Goal: Entertainment & Leisure: Consume media (video, audio)

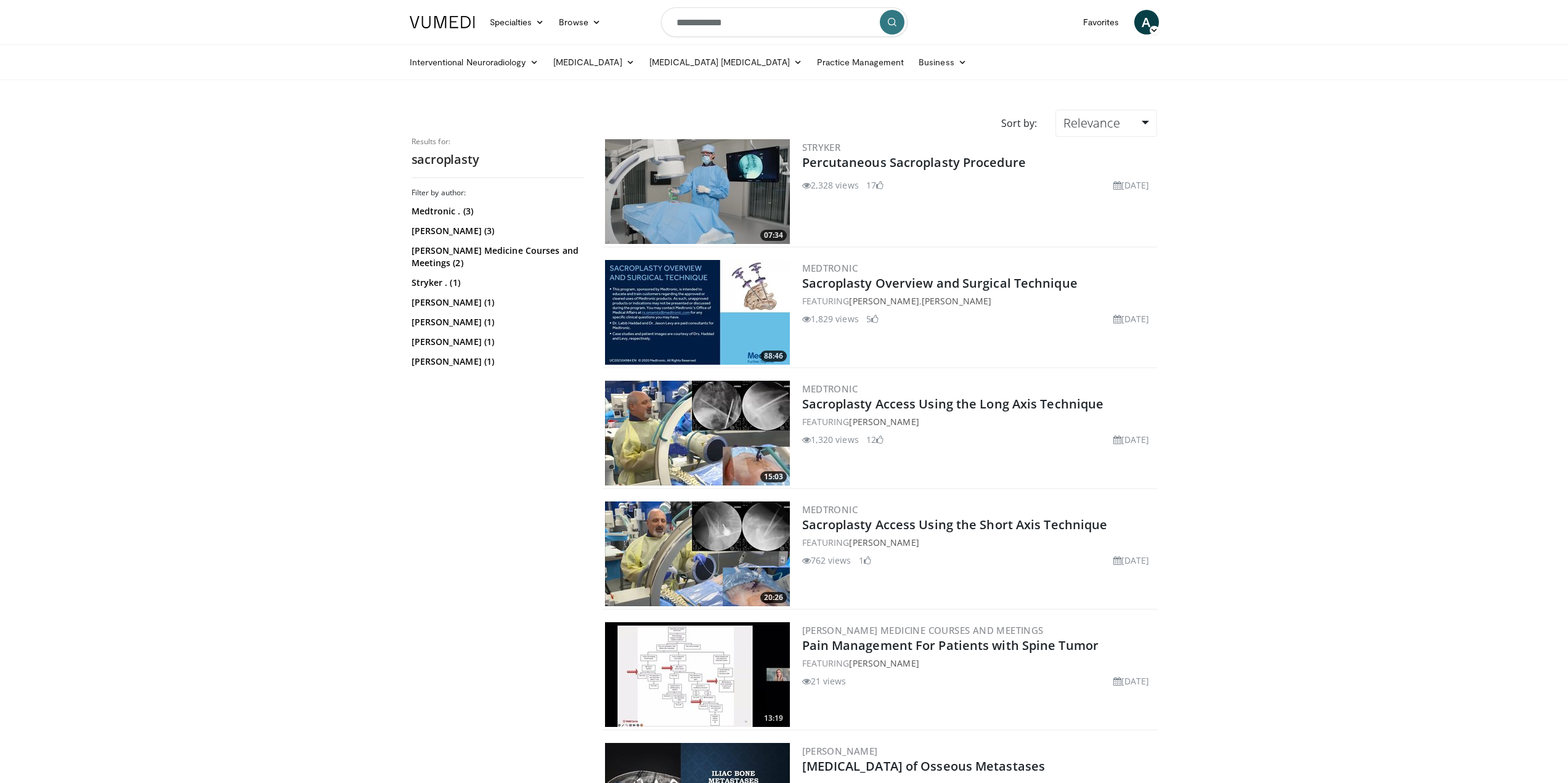
click at [723, 205] on img at bounding box center [697, 192] width 185 height 105
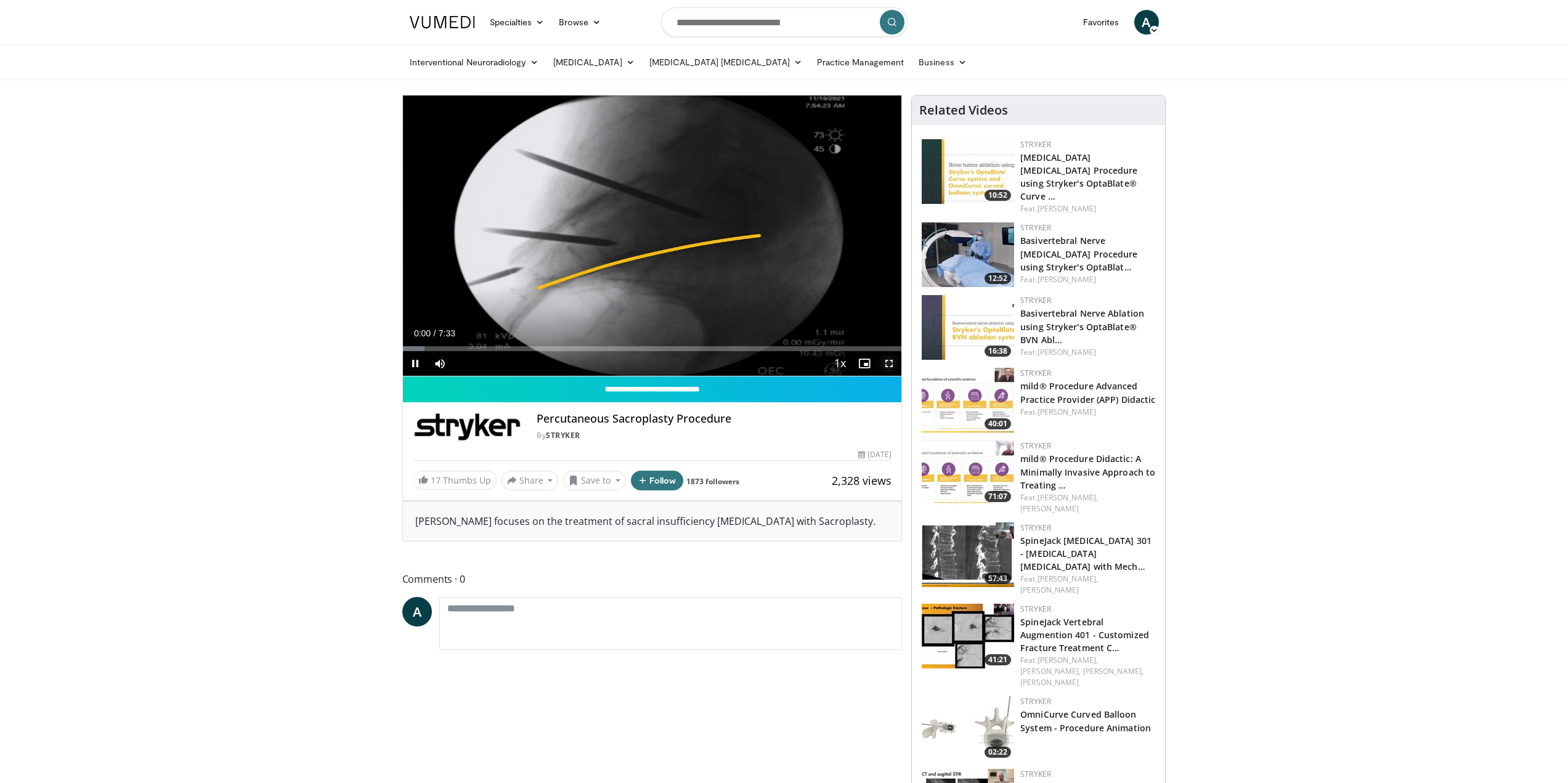
click at [880, 364] on span "Video Player" at bounding box center [889, 363] width 25 height 25
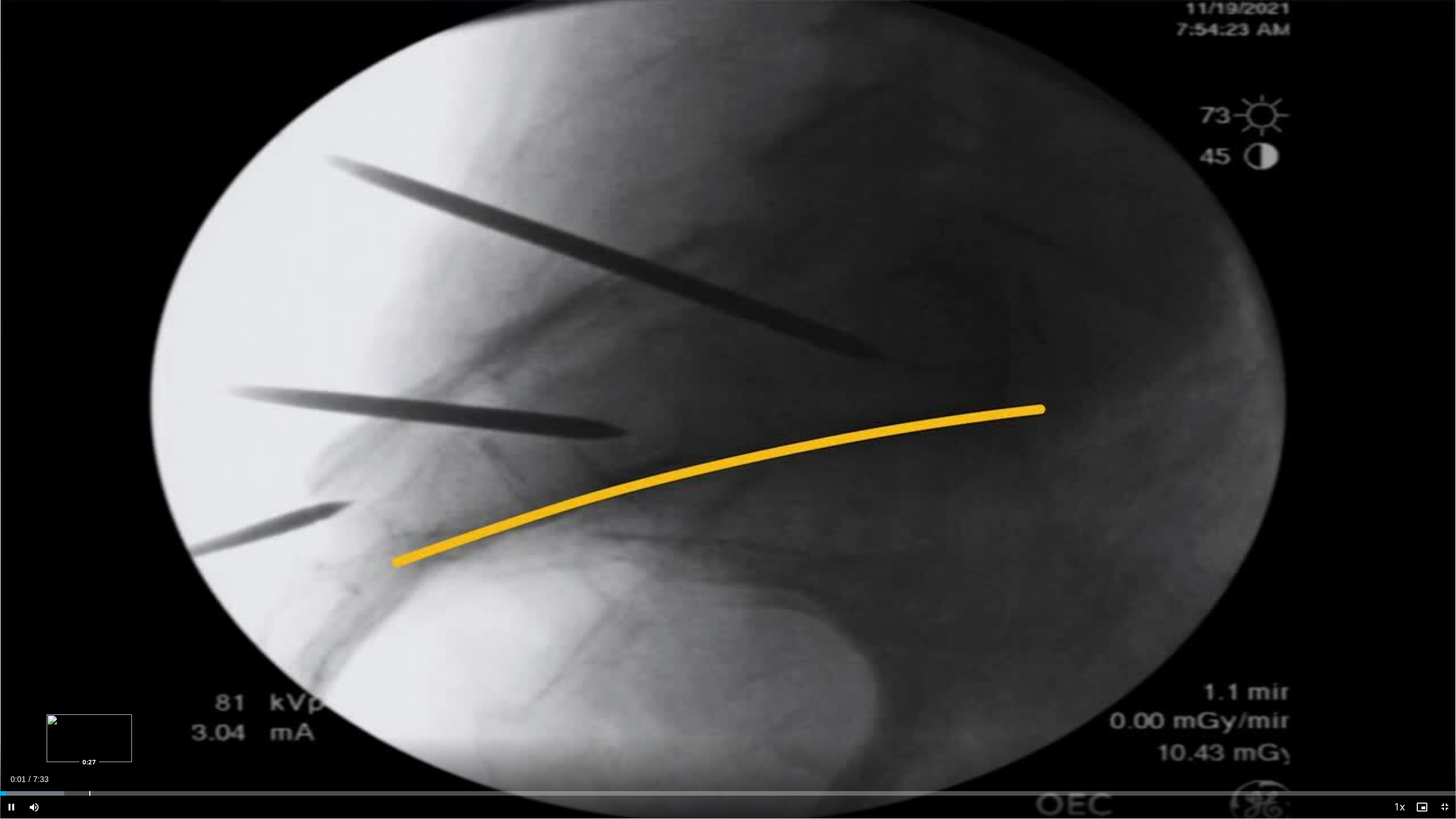
click at [91, 722] on div "Loaded : 4.41% 0:01 0:27" at bounding box center [728, 790] width 1456 height 11
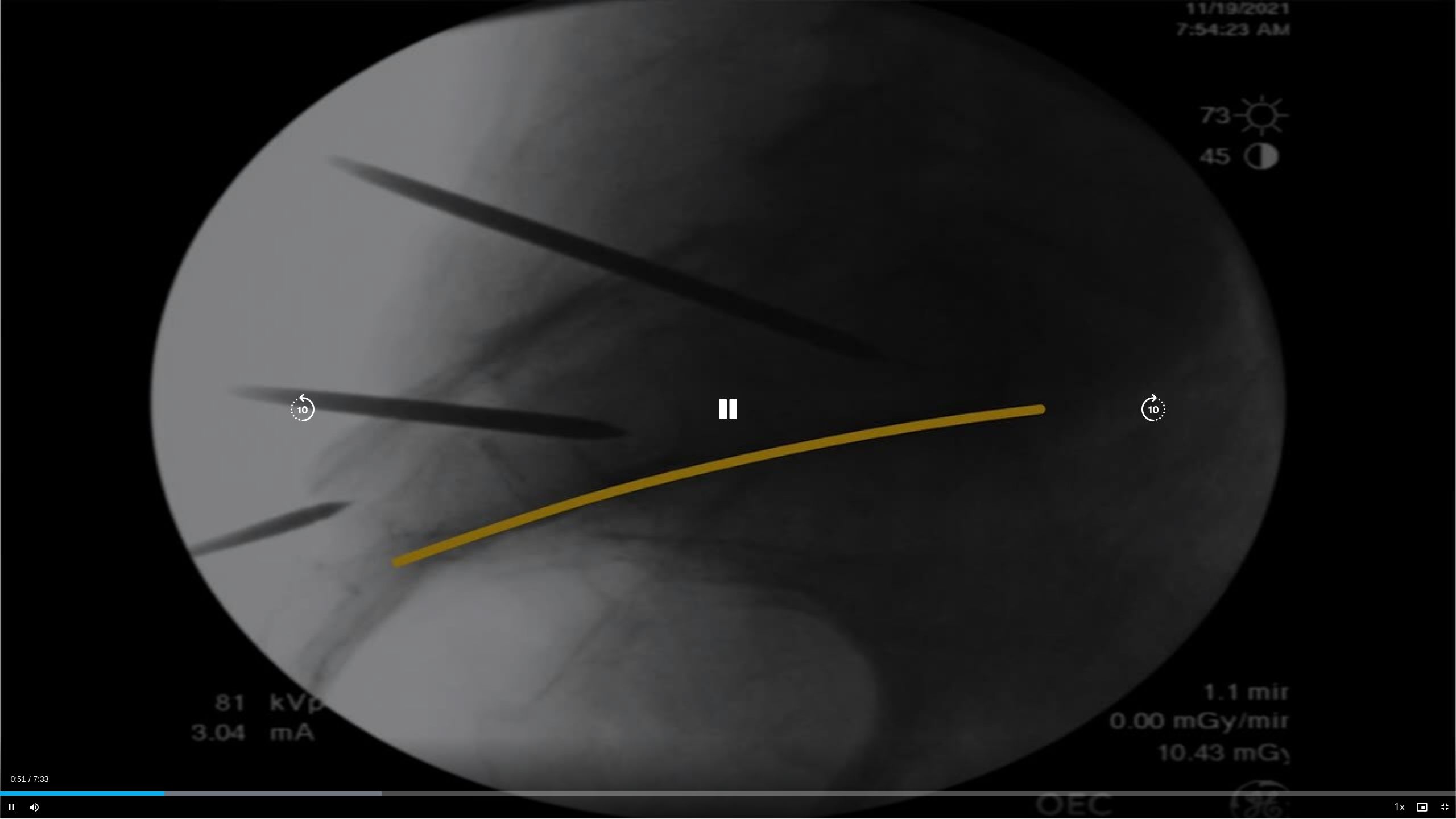
click at [568, 429] on div "10 seconds Tap to unmute" at bounding box center [728, 409] width 1456 height 818
click at [691, 367] on div "10 seconds Tap to unmute" at bounding box center [728, 409] width 1456 height 818
click at [844, 399] on div "Video Player" at bounding box center [728, 409] width 873 height 23
click at [1008, 355] on div "10 seconds Tap to unmute" at bounding box center [728, 409] width 1456 height 818
click at [1113, 295] on div "10 seconds Tap to unmute" at bounding box center [728, 409] width 1456 height 818
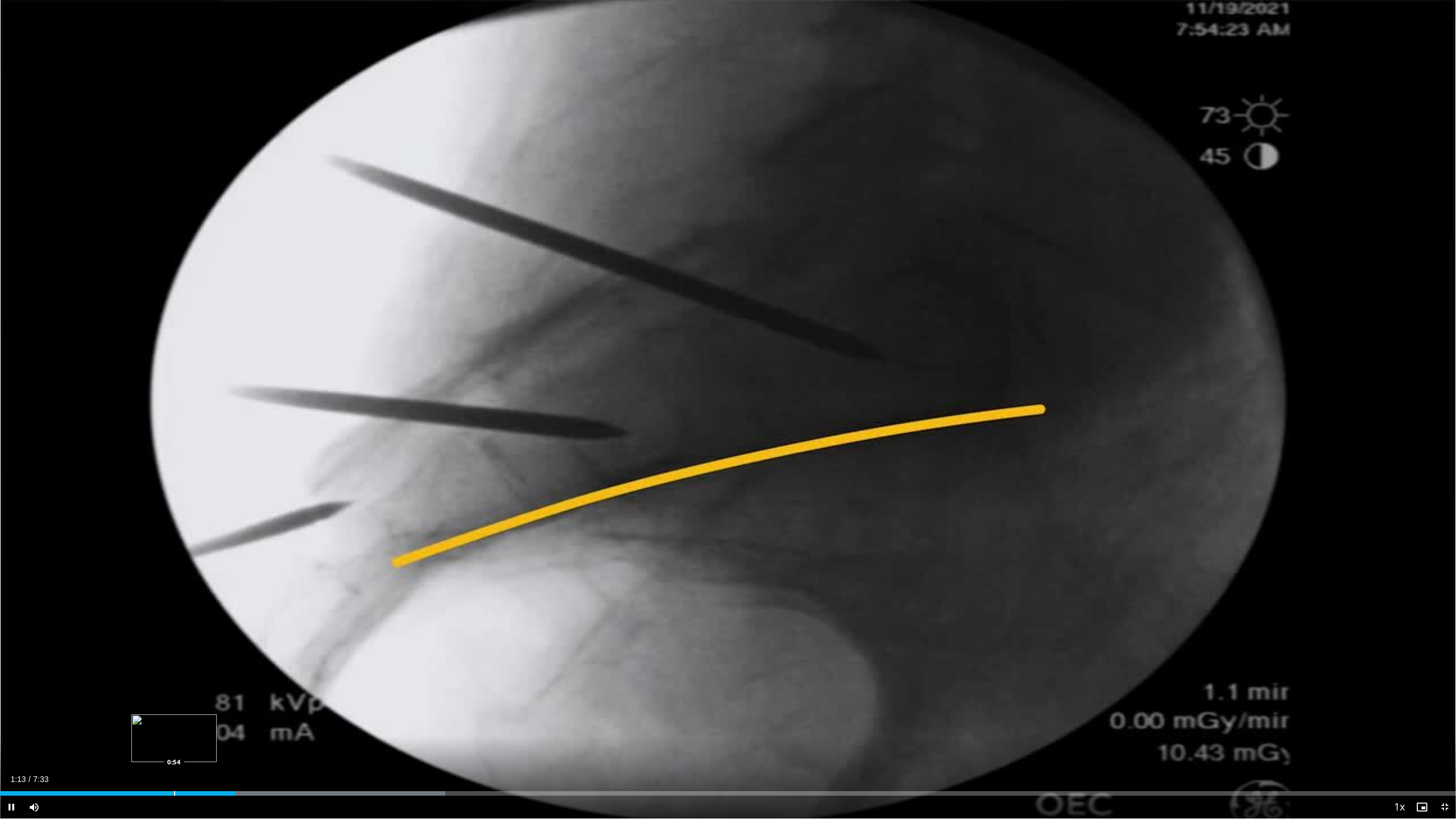
click at [174, 722] on div "Progress Bar" at bounding box center [175, 793] width 1 height 4
click at [136, 722] on div "0:55" at bounding box center [89, 793] width 177 height 4
click at [83, 722] on div "Progress Bar" at bounding box center [84, 793] width 1 height 4
click at [78, 722] on div "Loaded : 21.85% 0:30 0:25" at bounding box center [728, 790] width 1456 height 11
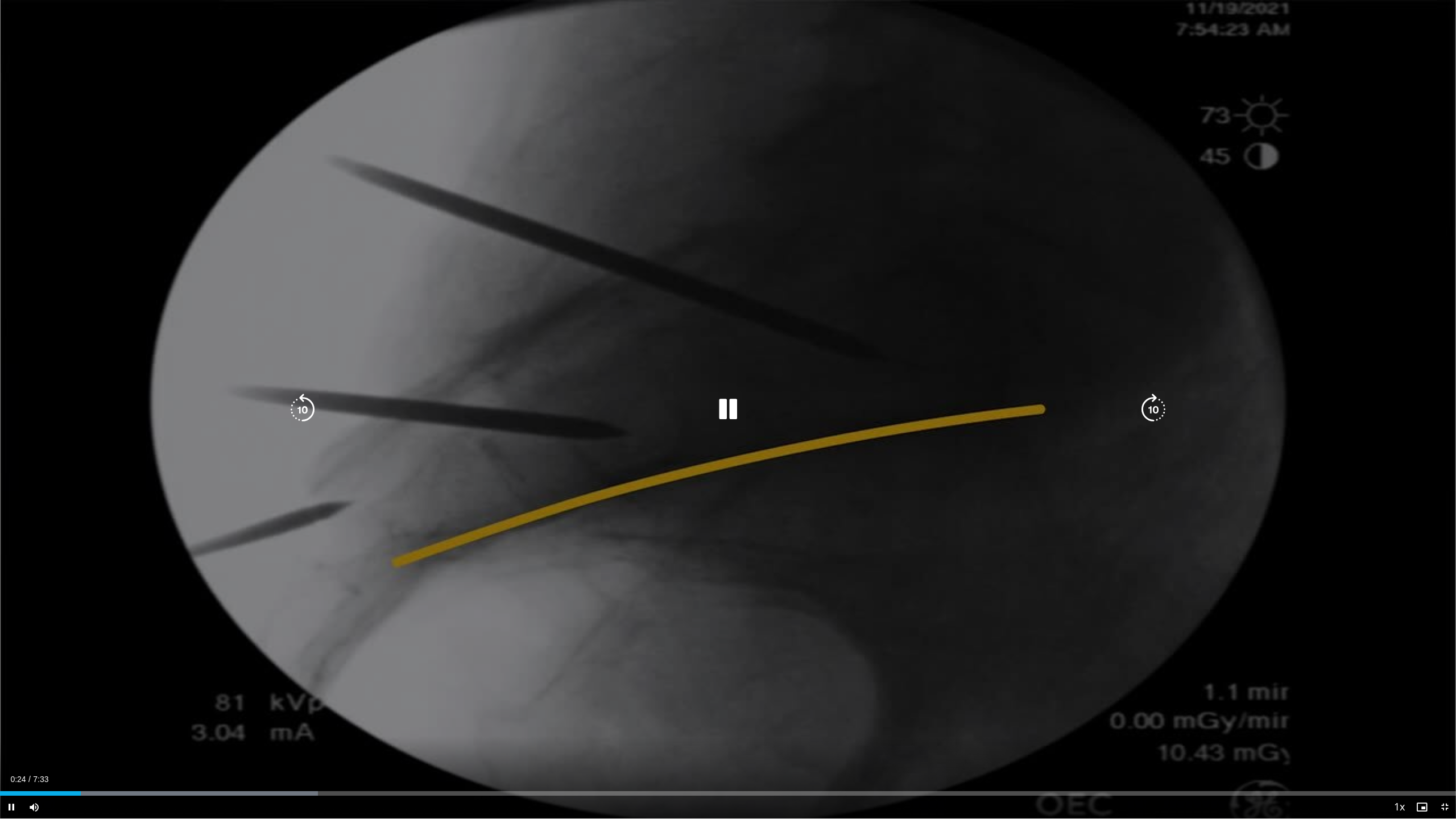
click at [179, 582] on div "10 seconds Tap to unmute" at bounding box center [728, 409] width 1456 height 818
click at [220, 588] on div "10 seconds Tap to unmute" at bounding box center [728, 409] width 1456 height 818
click at [244, 547] on div "10 seconds Tap to unmute" at bounding box center [728, 409] width 1456 height 818
click at [253, 567] on div "10 seconds Tap to unmute" at bounding box center [728, 409] width 1456 height 818
click at [1051, 267] on div "10 seconds Tap to unmute" at bounding box center [728, 409] width 1456 height 818
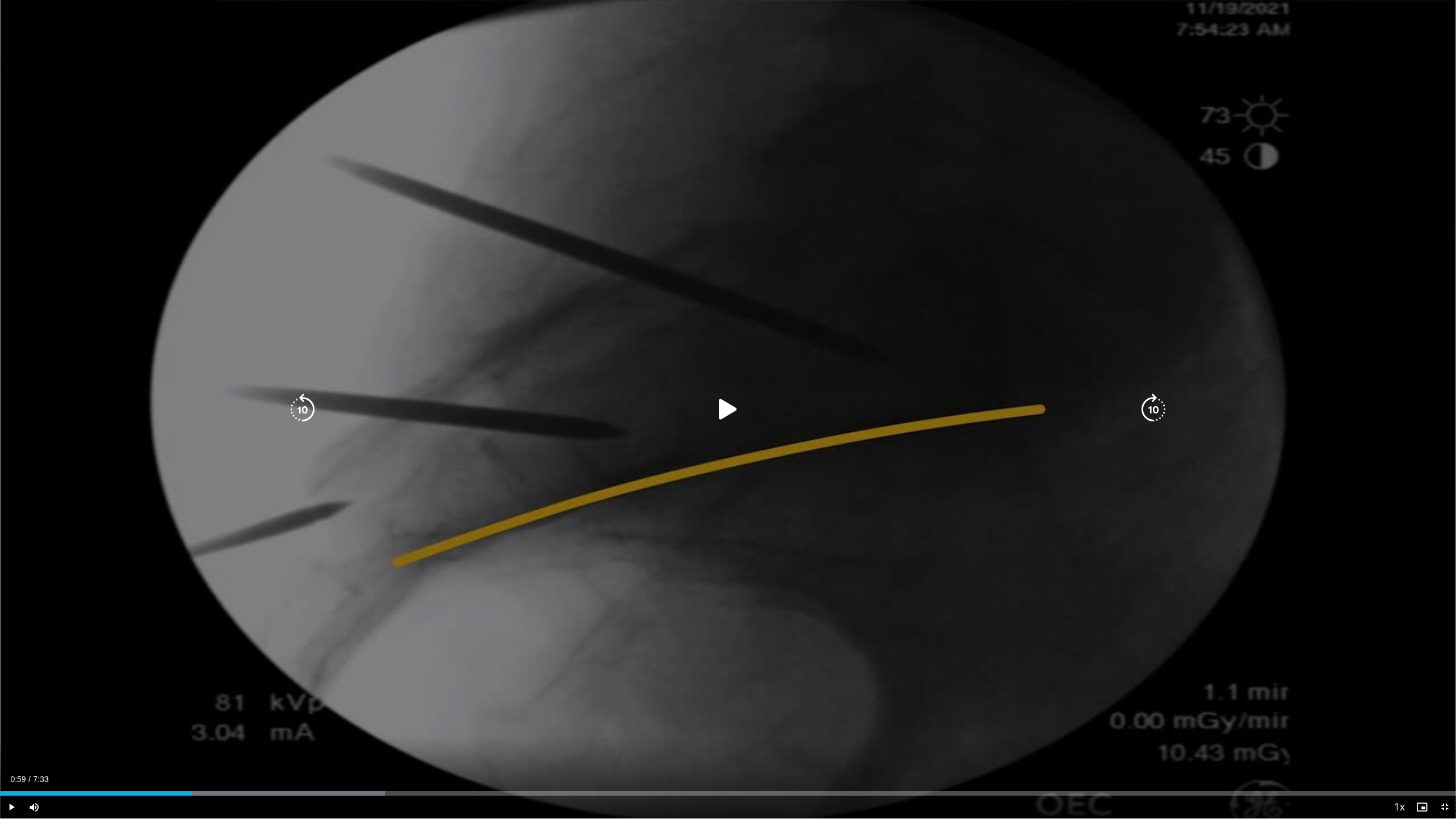
click at [1094, 532] on div "10 seconds Tap to unmute" at bounding box center [728, 409] width 1456 height 818
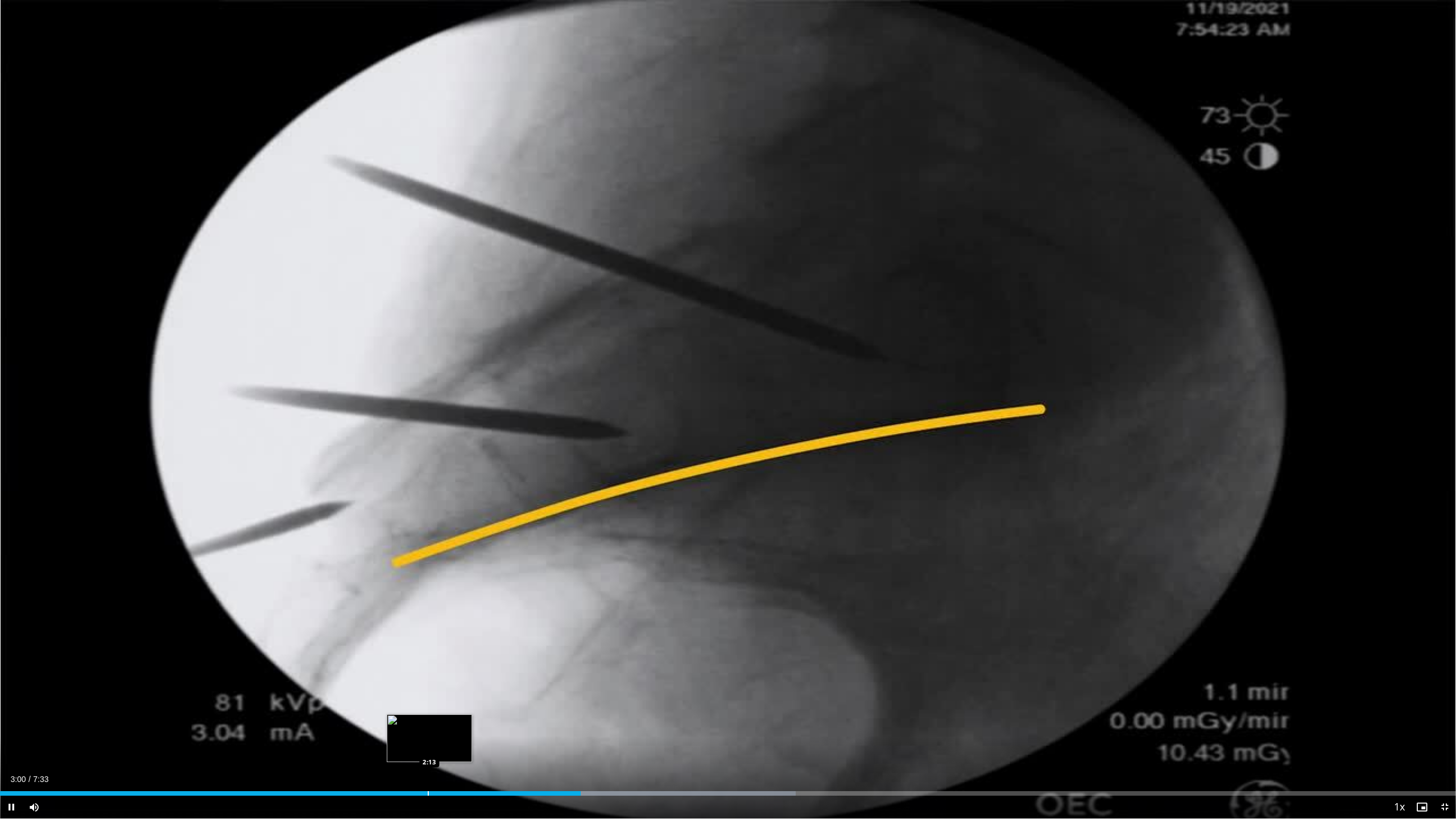
click at [411, 722] on div "Loaded : 54.63% 3:01 2:13" at bounding box center [728, 790] width 1456 height 11
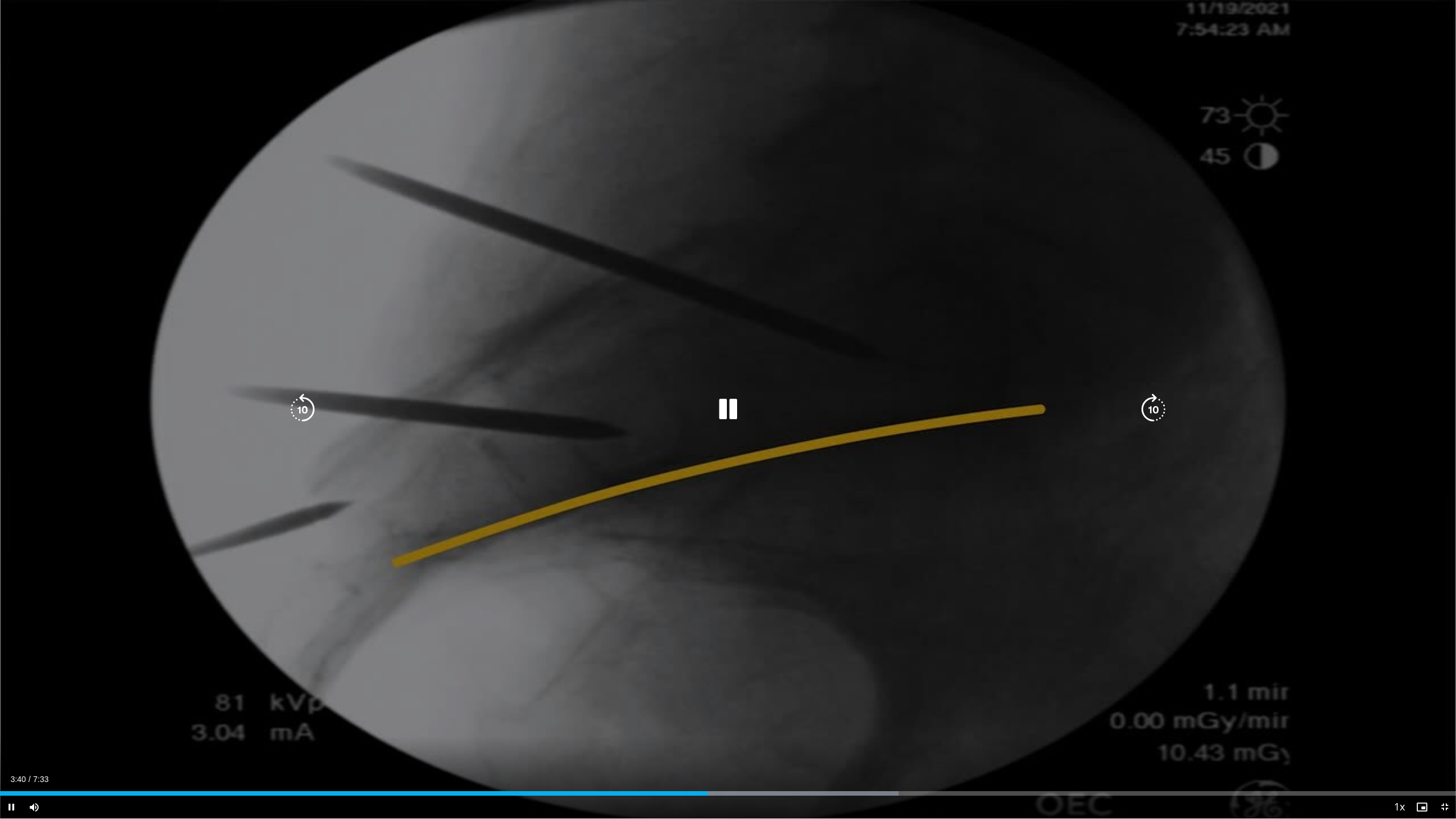
click at [1103, 511] on div "10 seconds Tap to unmute" at bounding box center [728, 409] width 1456 height 818
click at [1056, 477] on div "10 seconds Tap to unmute" at bounding box center [728, 409] width 1456 height 818
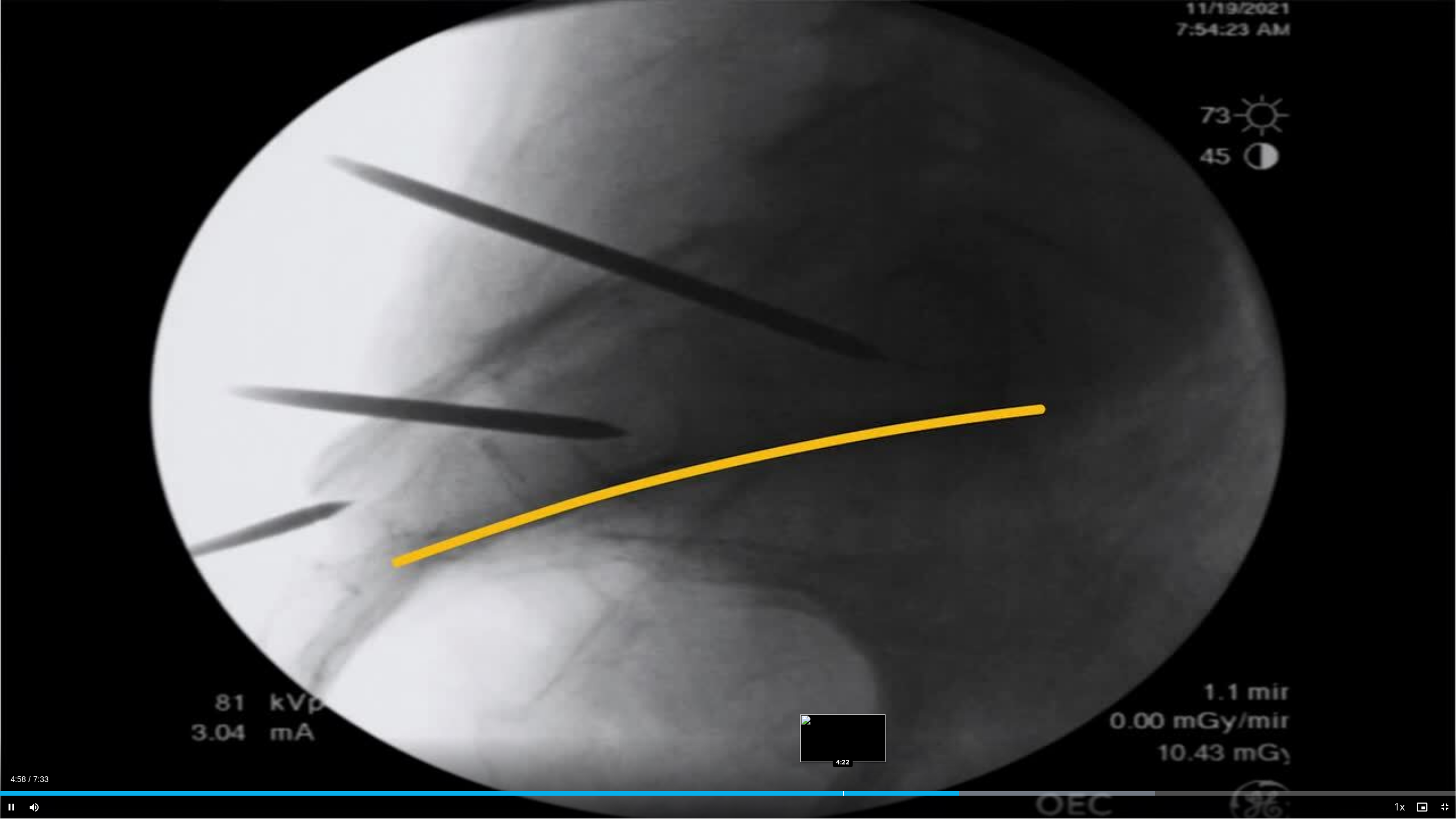
click at [839, 722] on div "Loaded : 79.33% 4:58 4:22" at bounding box center [728, 793] width 1456 height 4
click at [939, 722] on div "Progress Bar" at bounding box center [940, 793] width 1 height 4
click at [1070, 722] on div "Progress Bar" at bounding box center [1071, 793] width 1 height 4
click at [1023, 722] on div "Loaded : 87.42% 5:18 5:18" at bounding box center [728, 793] width 1456 height 4
click at [999, 722] on div "5:23" at bounding box center [519, 793] width 1039 height 4
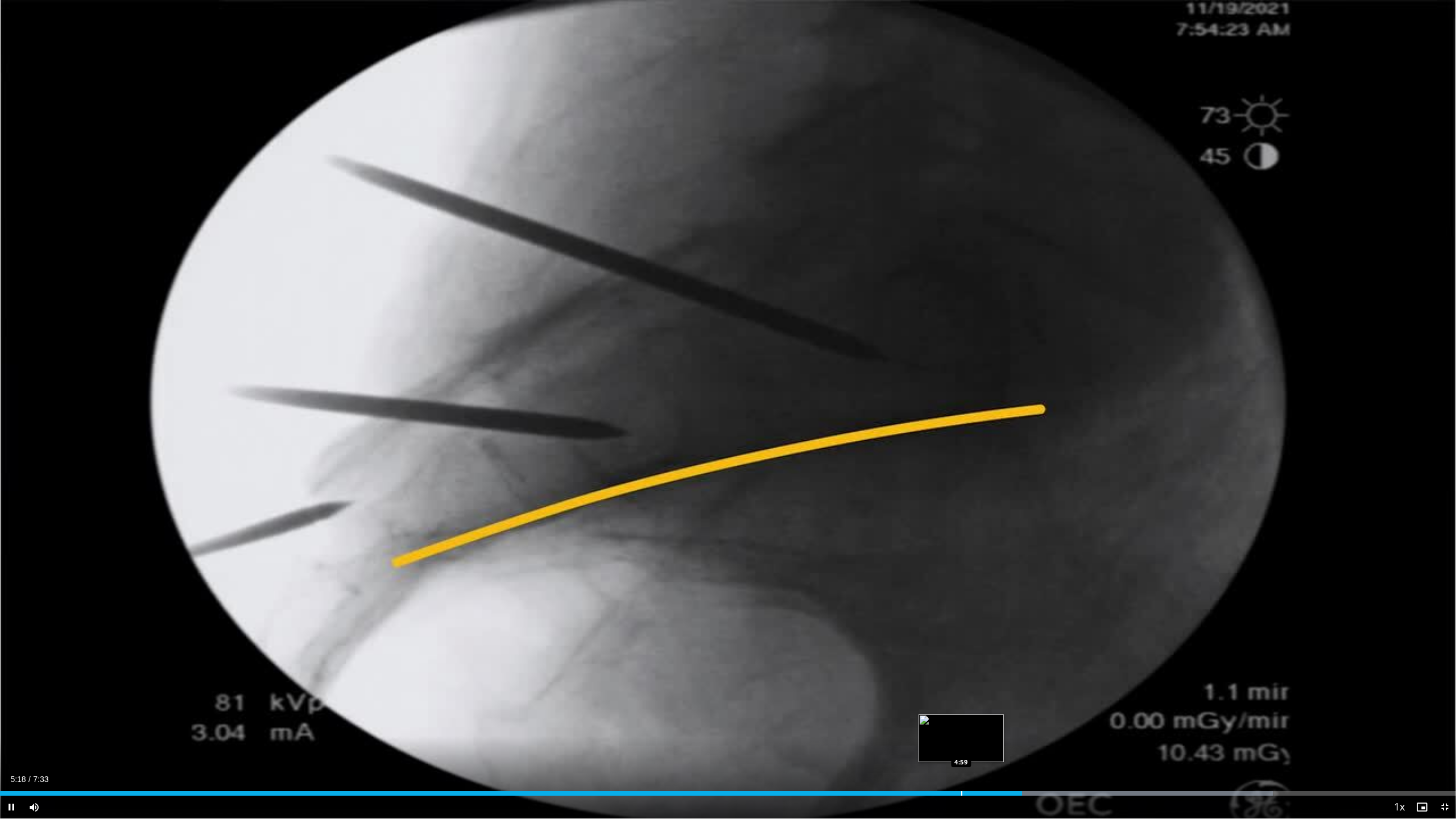
click at [960, 722] on div "5:18" at bounding box center [511, 793] width 1022 height 4
click at [1189, 722] on div "Loaded : 100.00% 6:10 6:10" at bounding box center [728, 790] width 1456 height 11
click at [1332, 722] on div "Progress Bar" at bounding box center [1332, 793] width 1 height 4
click at [1345, 722] on div "Progress Bar" at bounding box center [1346, 793] width 1 height 4
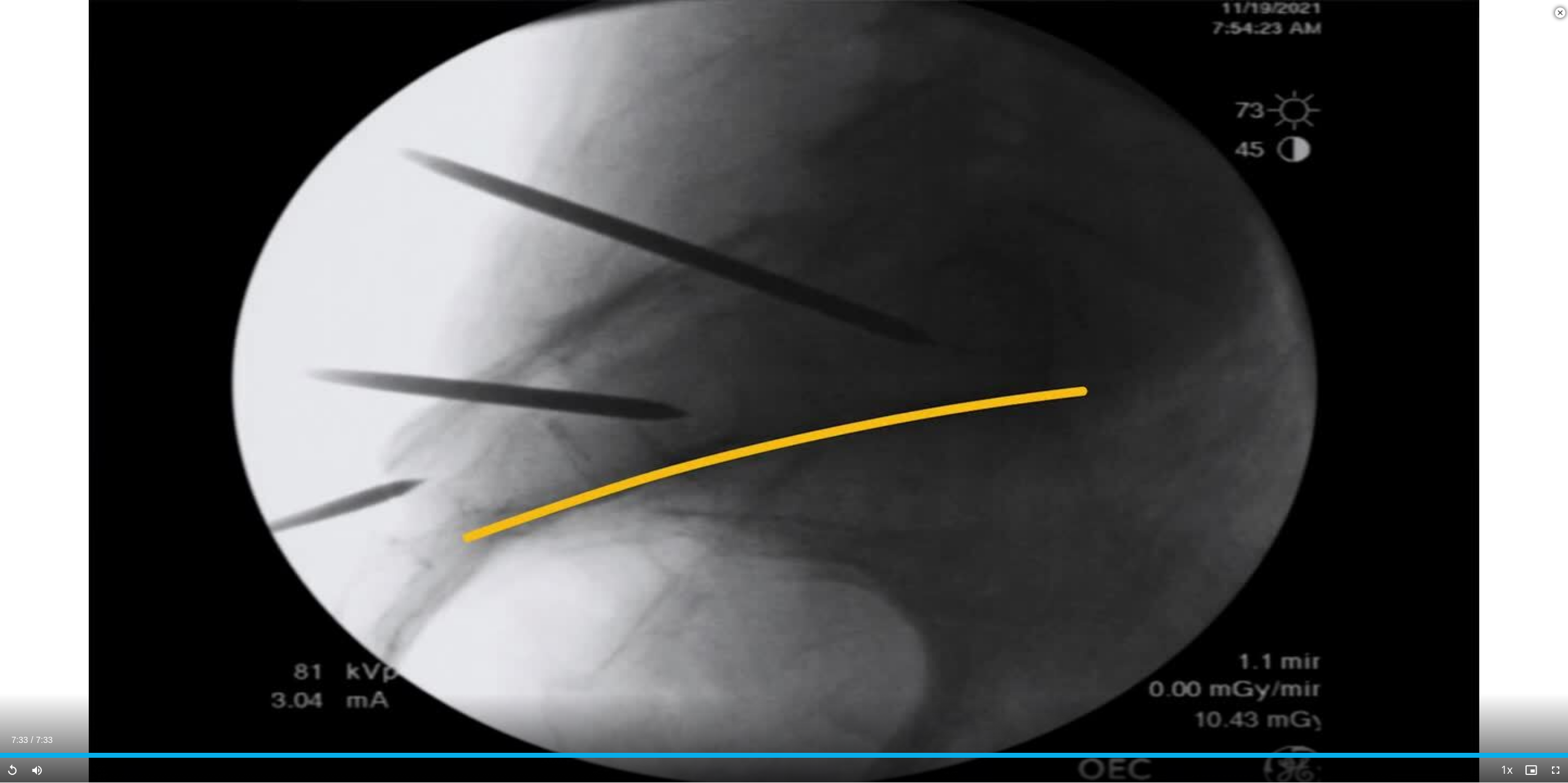
scroll to position [493, 0]
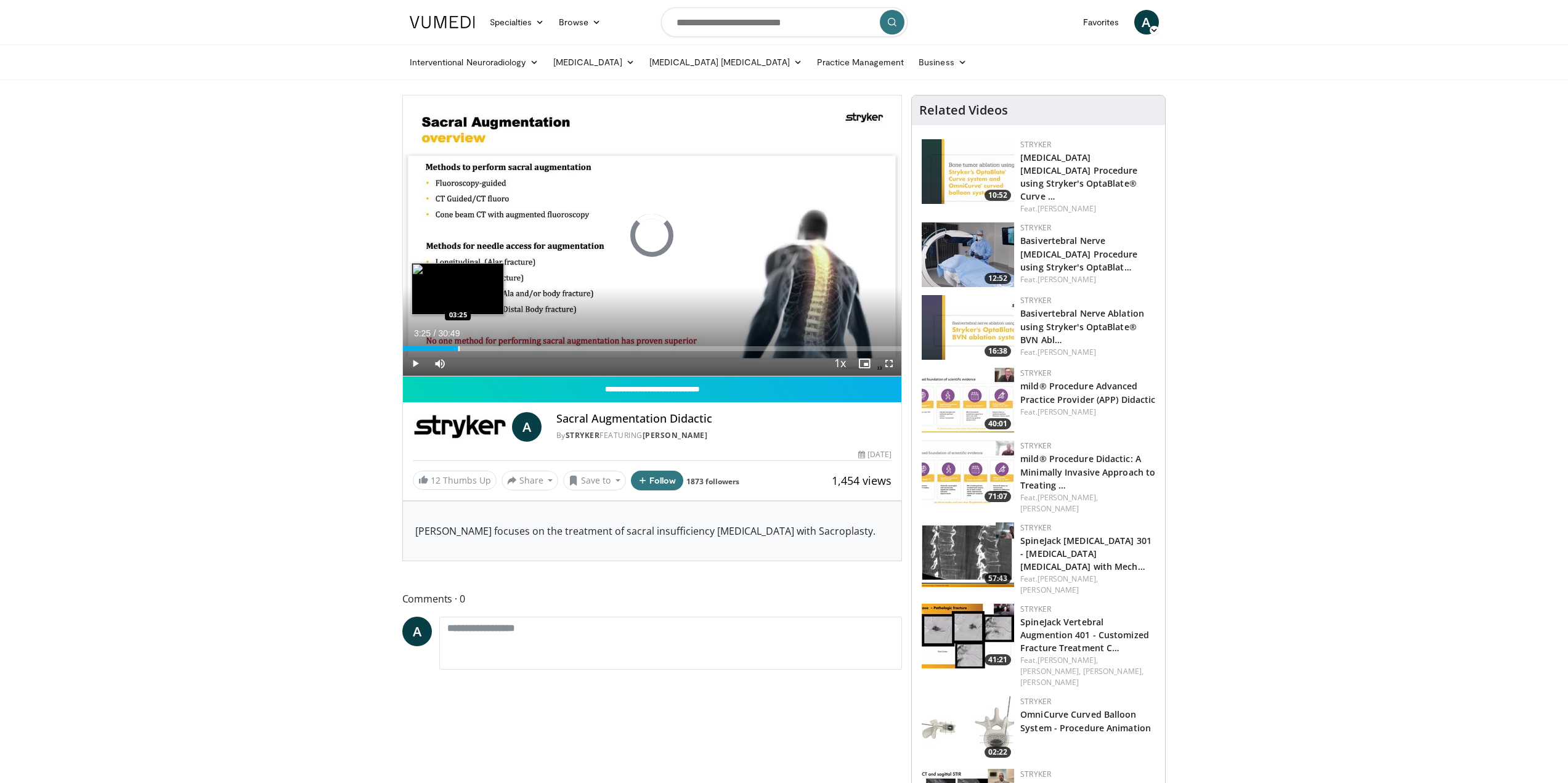
click at [458, 346] on div "Progress Bar" at bounding box center [459, 349] width 2 height 5
click at [525, 344] on div "Loaded : 12.44% 07:32 07:32" at bounding box center [652, 345] width 499 height 12
click at [619, 353] on div "Current Time 7:34 / Duration 30:49 Pause Skip Backward Skip Forward Mute Loaded…" at bounding box center [652, 363] width 499 height 25
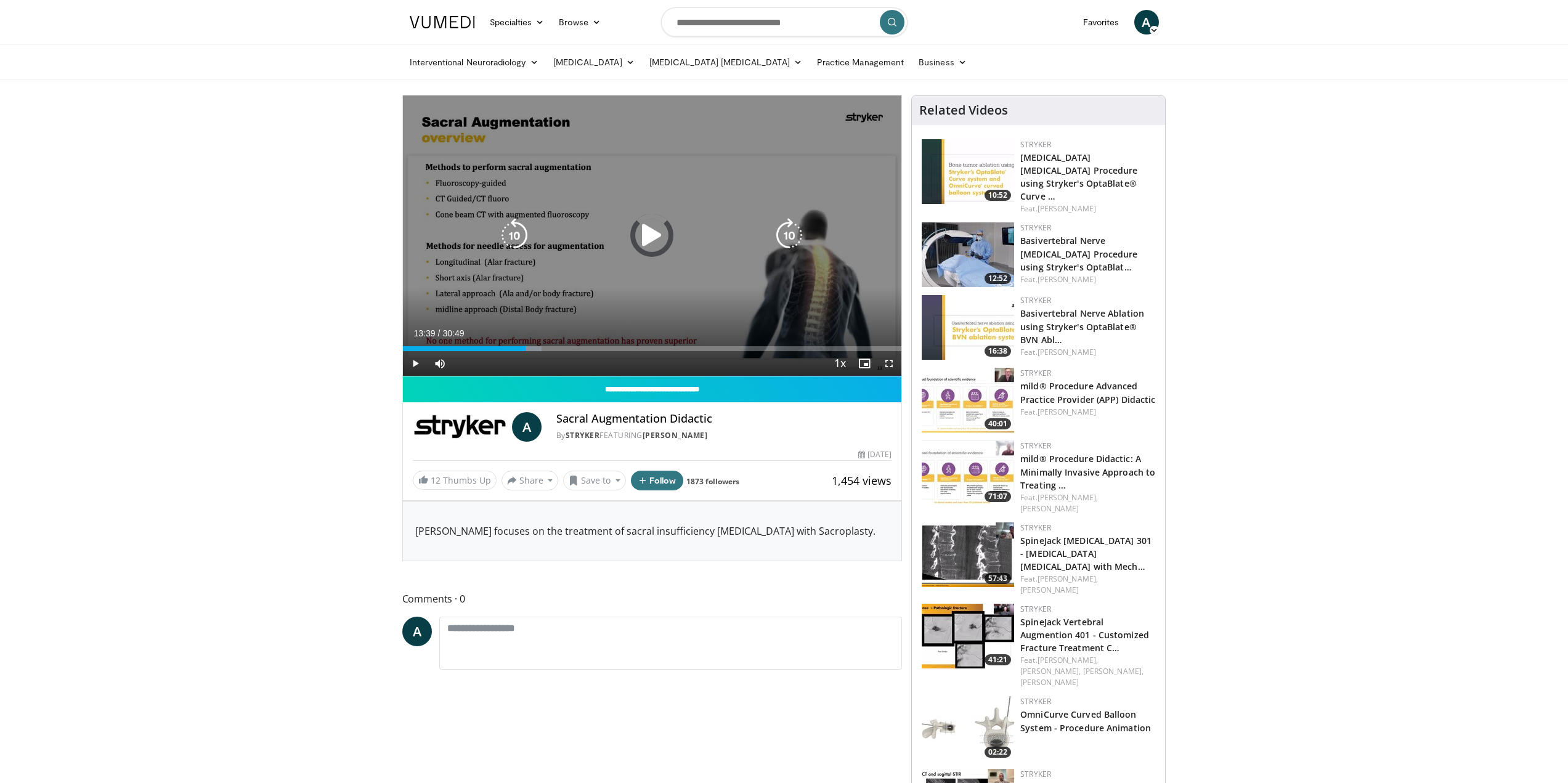
click at [624, 350] on div "Loaded : 27.89% 13:39 09:33" at bounding box center [652, 349] width 499 height 5
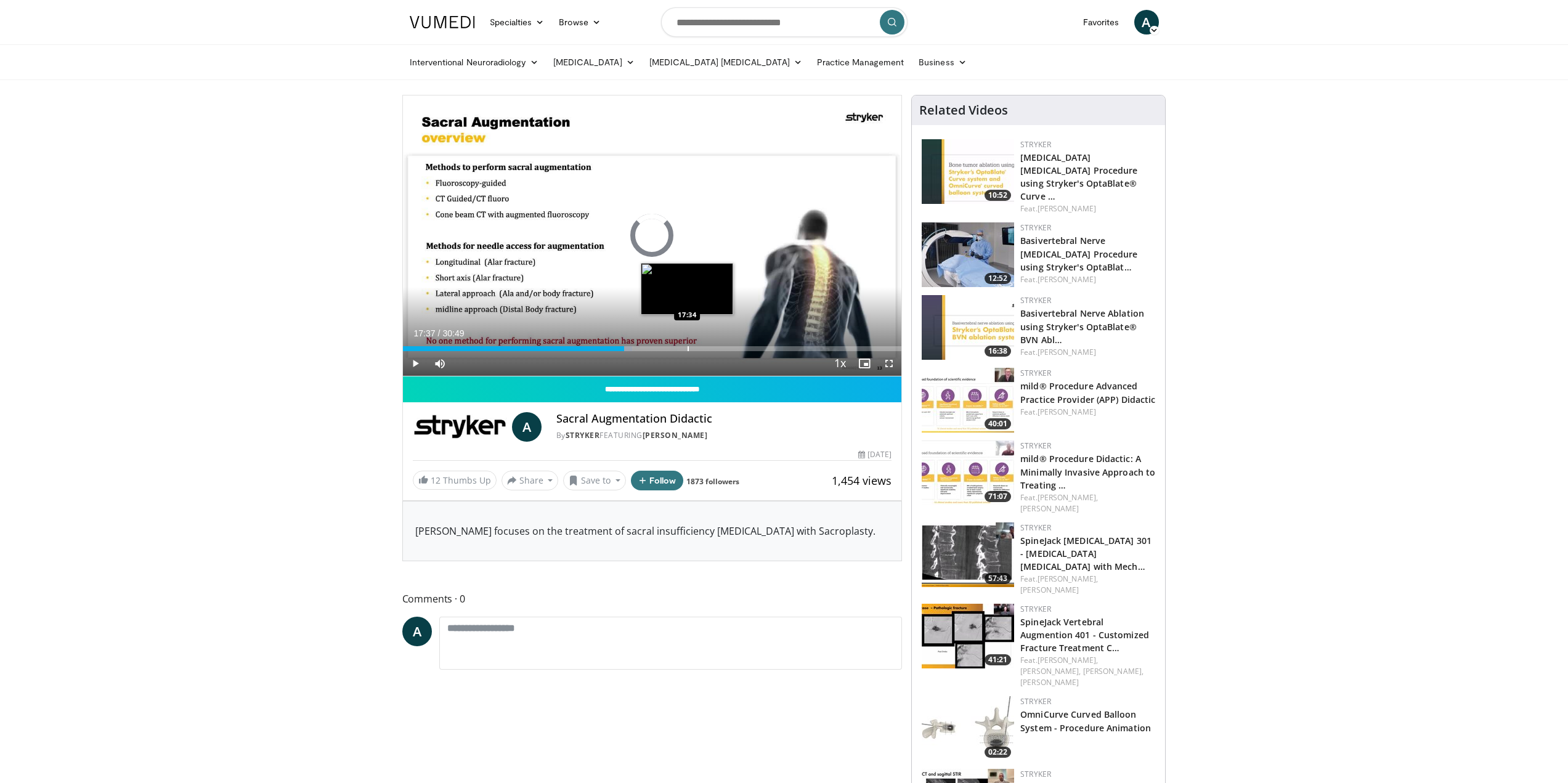
click at [687, 346] on div "Progress Bar" at bounding box center [688, 349] width 2 height 5
click at [741, 345] on div "Loaded : 60.55% 17:40 21:00" at bounding box center [652, 345] width 499 height 12
click at [810, 349] on div "Progress Bar" at bounding box center [811, 349] width 2 height 5
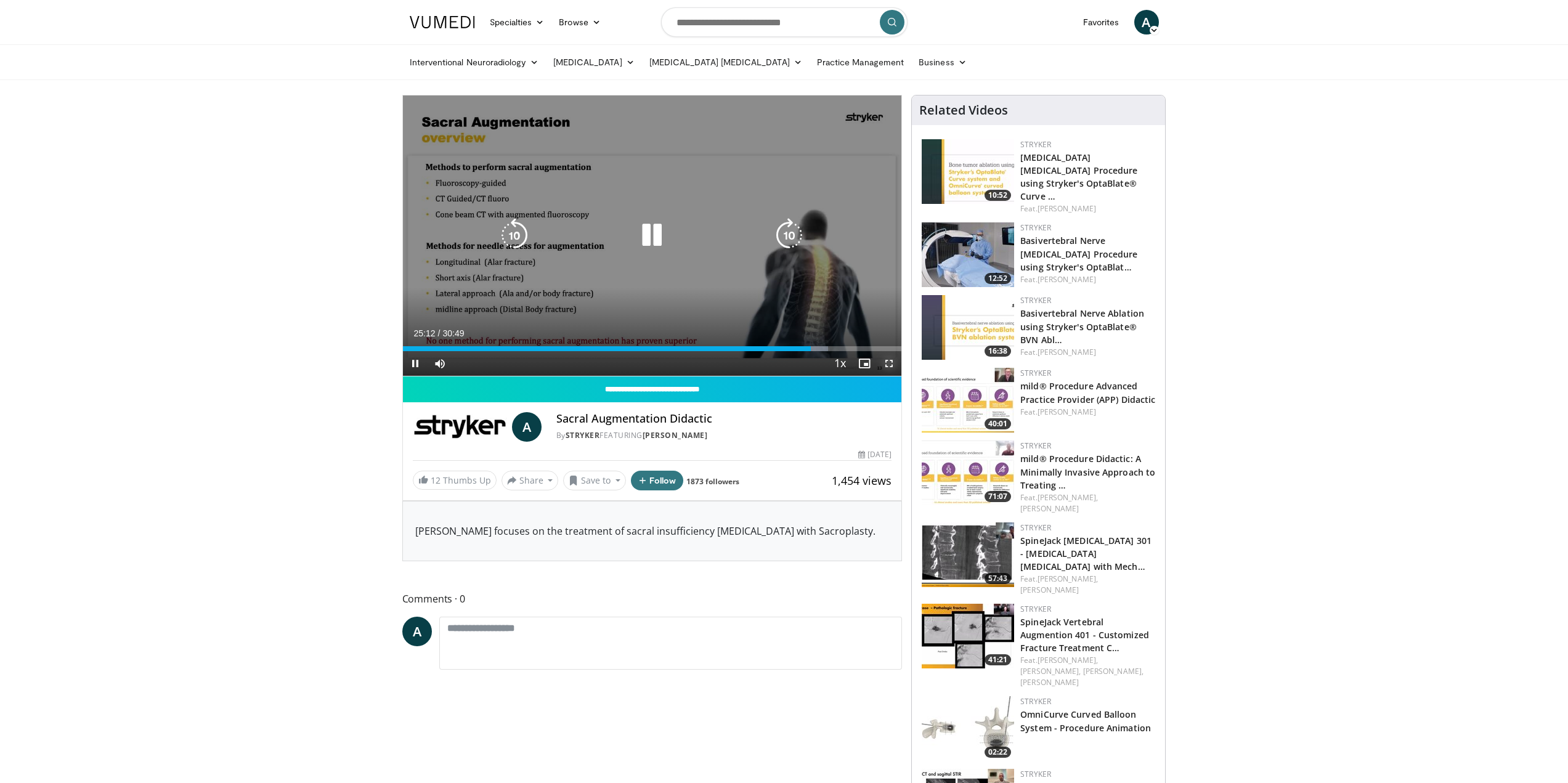
drag, startPoint x: 890, startPoint y: 367, endPoint x: 886, endPoint y: 441, distance: 74.1
click at [886, 367] on span "Video Player" at bounding box center [889, 363] width 25 height 25
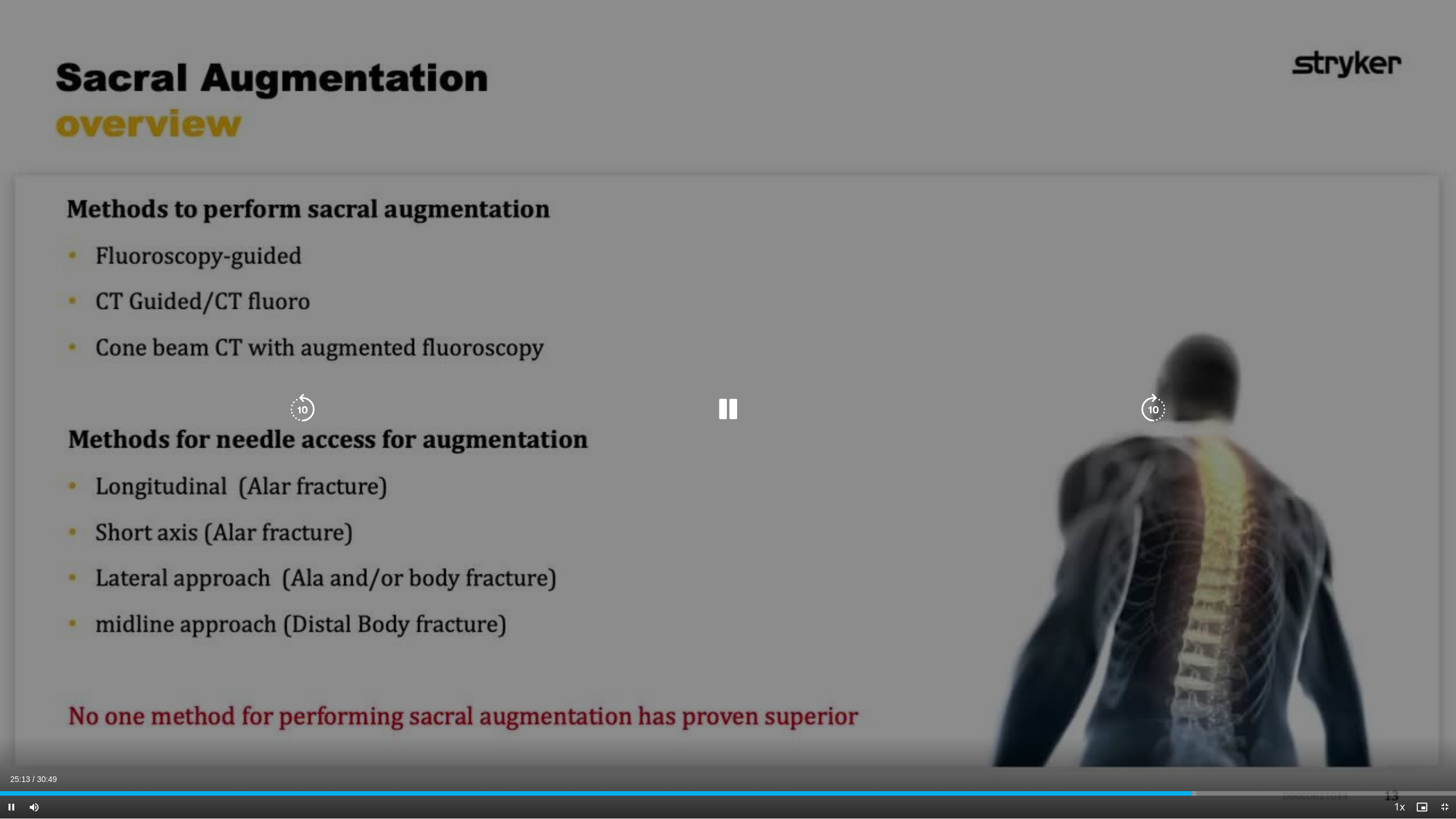
click at [1097, 722] on div "Loaded : 82.18% 25:13 23:12" at bounding box center [728, 790] width 1456 height 11
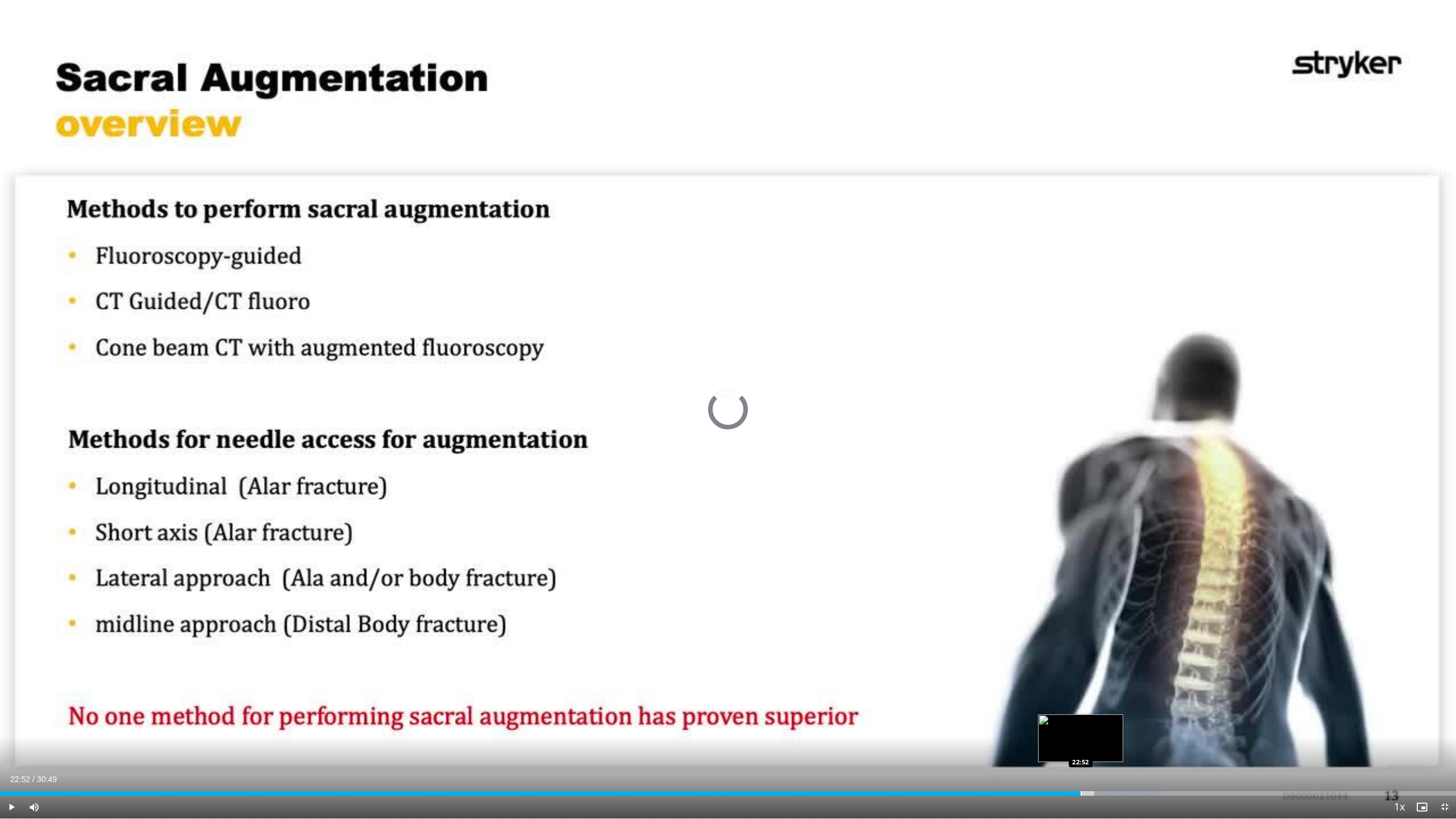
click at [1080, 722] on div "Progress Bar" at bounding box center [1081, 793] width 1 height 4
click at [1162, 722] on div "Progress Bar" at bounding box center [1163, 793] width 1 height 4
click at [1135, 722] on div "Progress Bar" at bounding box center [1136, 793] width 1 height 4
click at [1251, 722] on div "Current Time 25:50 / Duration 30:49 Pause Skip Backward Skip Forward Mute Loade…" at bounding box center [728, 806] width 1456 height 23
click at [1247, 722] on div "Loaded : 87.42% 26:24 26:24" at bounding box center [728, 790] width 1456 height 11
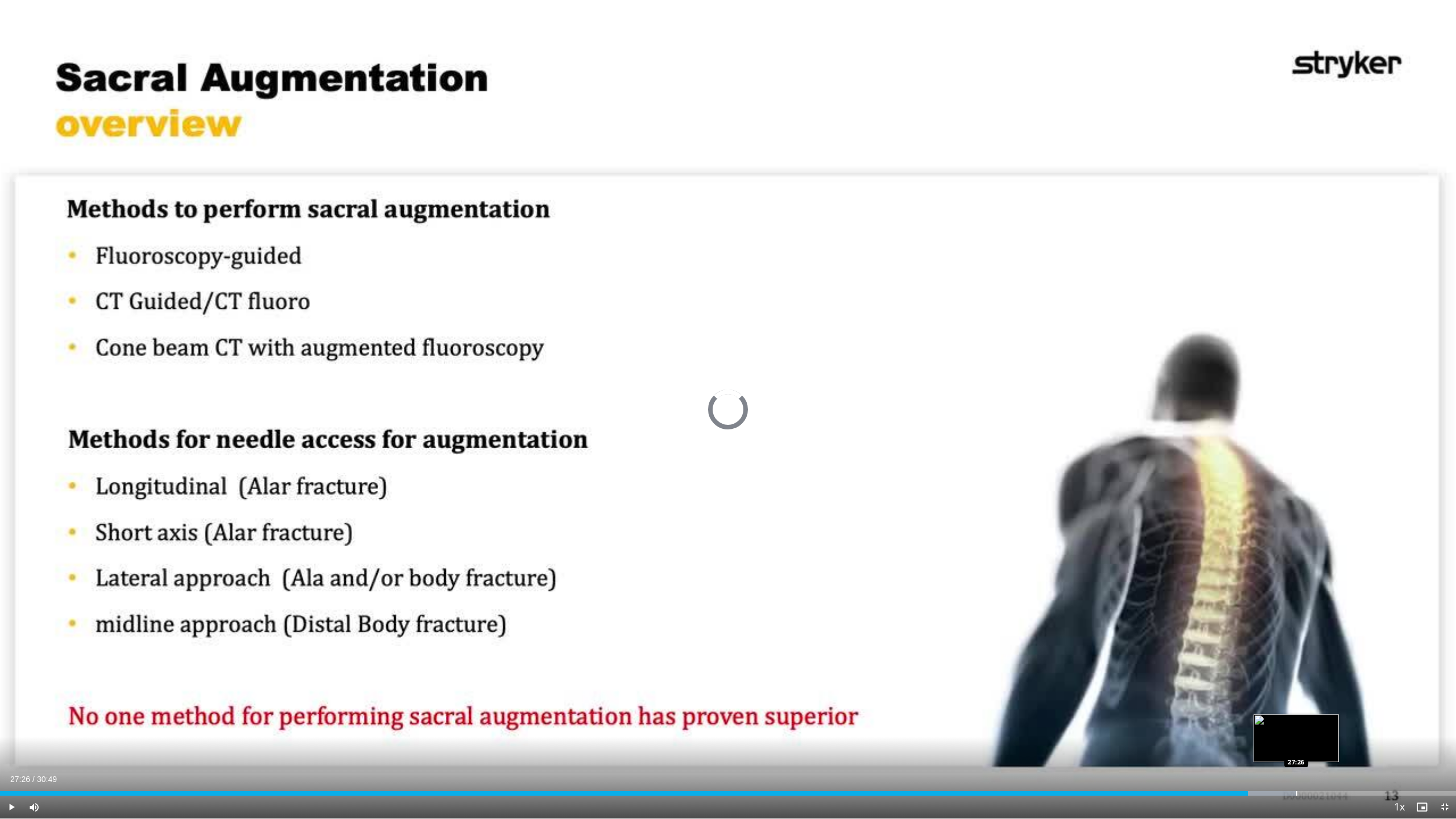
click at [1296, 722] on div "Loaded : 89.03% 26:25 27:26" at bounding box center [728, 790] width 1456 height 11
click at [1335, 722] on div "Progress Bar" at bounding box center [1336, 793] width 1 height 4
click at [1366, 722] on div "Loaded : 96.24% 28:39 28:56" at bounding box center [728, 793] width 1456 height 4
click at [1350, 722] on div "Progress Bar" at bounding box center [1350, 793] width 1 height 4
click at [1368, 722] on div "Loaded : 98.68% 29:22 28:59" at bounding box center [728, 790] width 1456 height 11
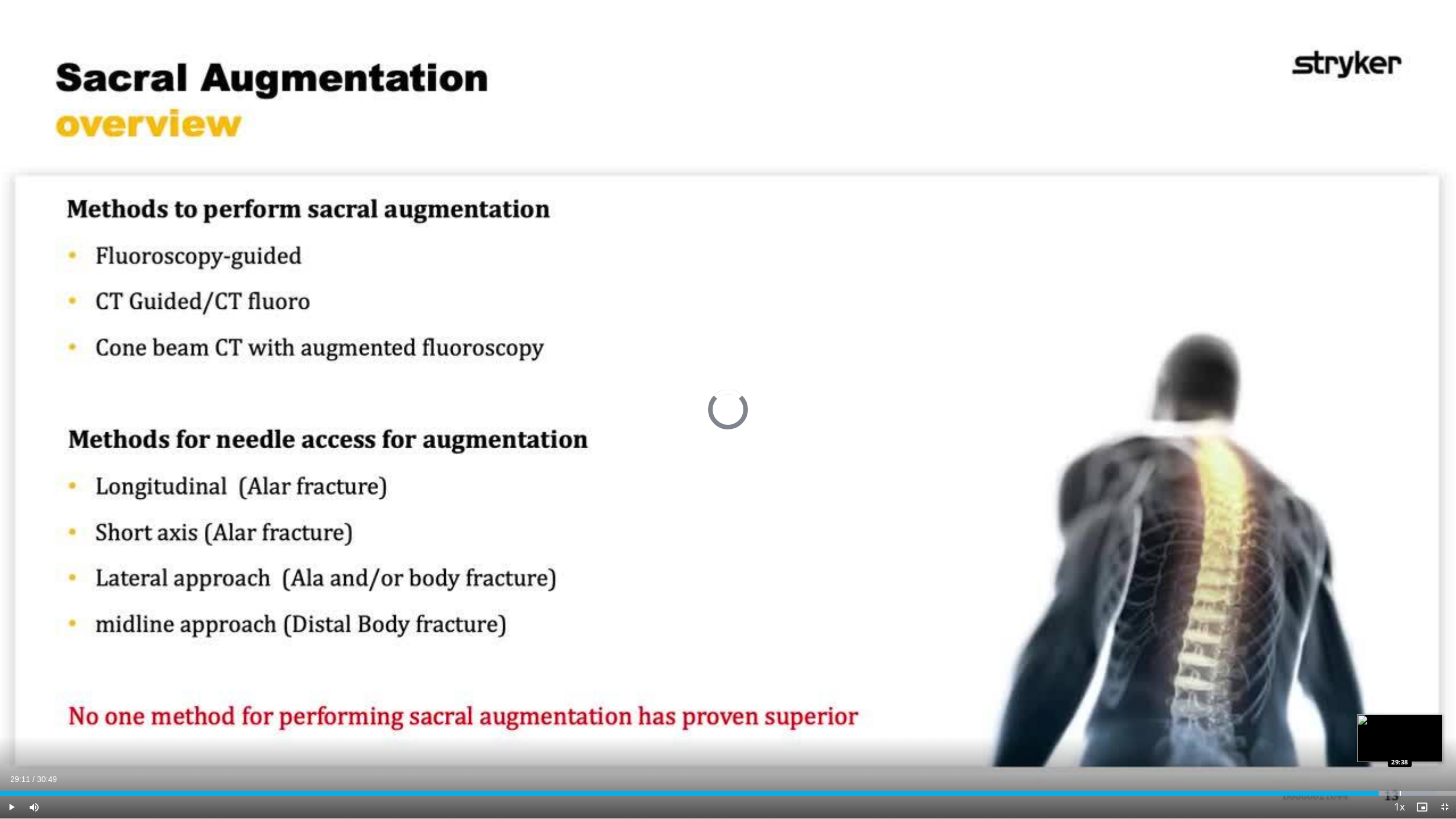
click at [1399, 722] on div "Progress Bar" at bounding box center [1400, 793] width 1 height 4
click at [1433, 722] on div "Loaded : 98.68% 30:19 30:19" at bounding box center [728, 790] width 1456 height 11
